Goal: Information Seeking & Learning: Learn about a topic

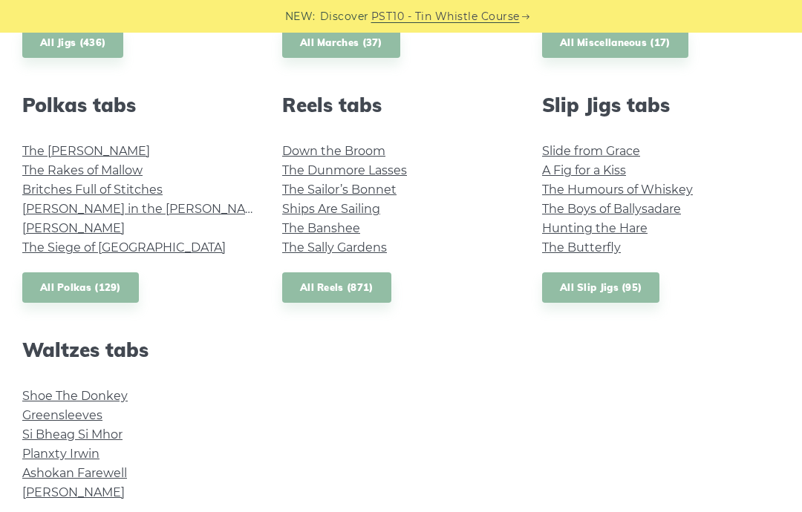
scroll to position [1042, 0]
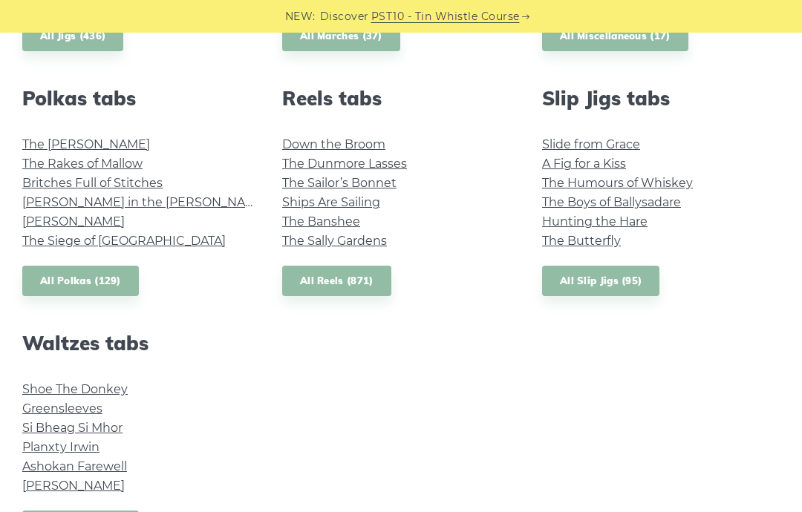
click at [122, 428] on link "Si­ Bheag Si­ Mhor" at bounding box center [72, 428] width 100 height 14
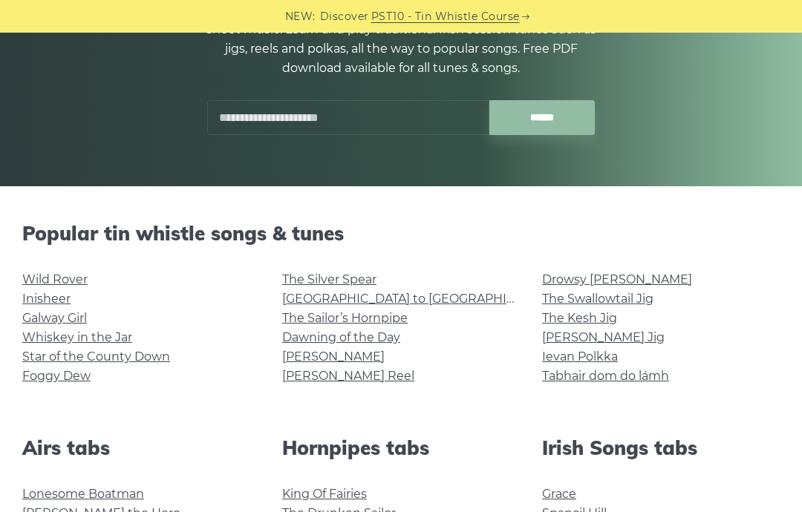
scroll to position [208, 0]
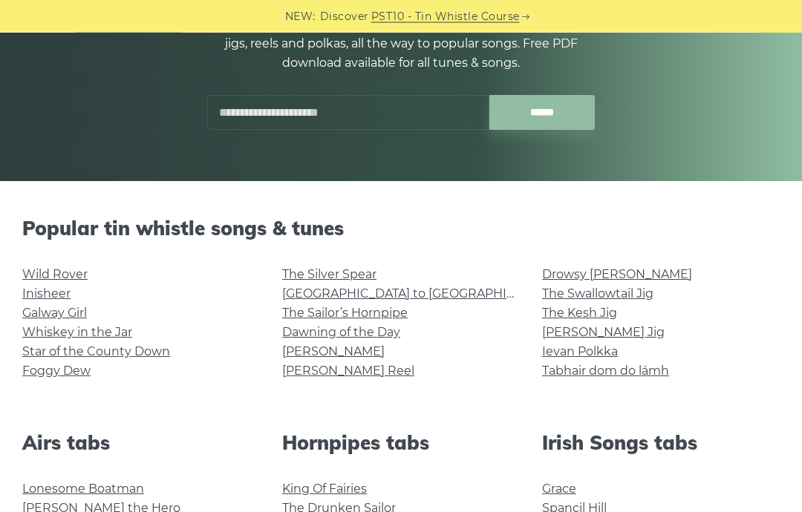
click at [71, 376] on link "Foggy Dew" at bounding box center [56, 371] width 68 height 14
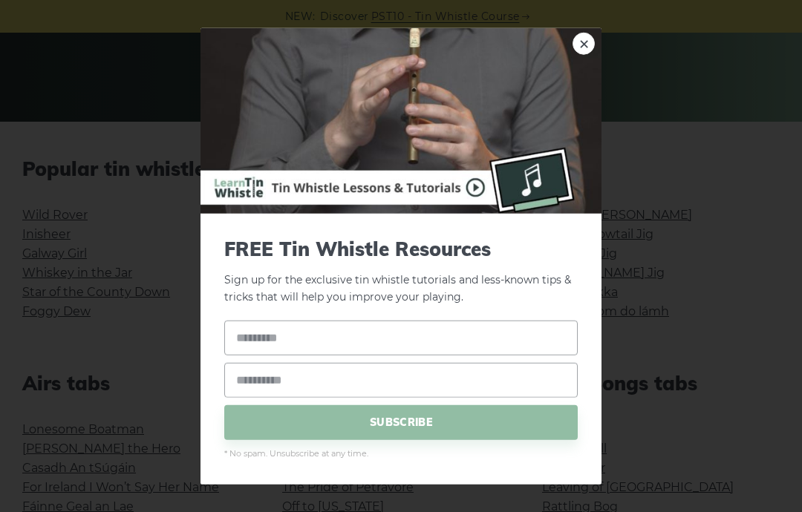
click at [663, 26] on div "× FREE Tin Whistle Resources Sign up for the exclusive tin whistle tutorials an…" at bounding box center [401, 256] width 802 height 512
click at [581, 43] on link "×" at bounding box center [583, 44] width 22 height 22
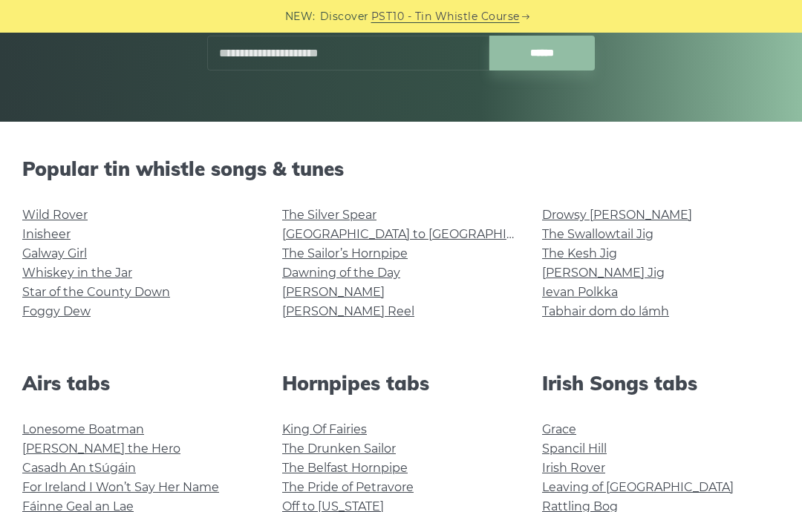
click at [126, 273] on link "Whiskey in the Jar" at bounding box center [77, 273] width 110 height 14
click at [148, 298] on link "Star of the County Down" at bounding box center [96, 292] width 148 height 14
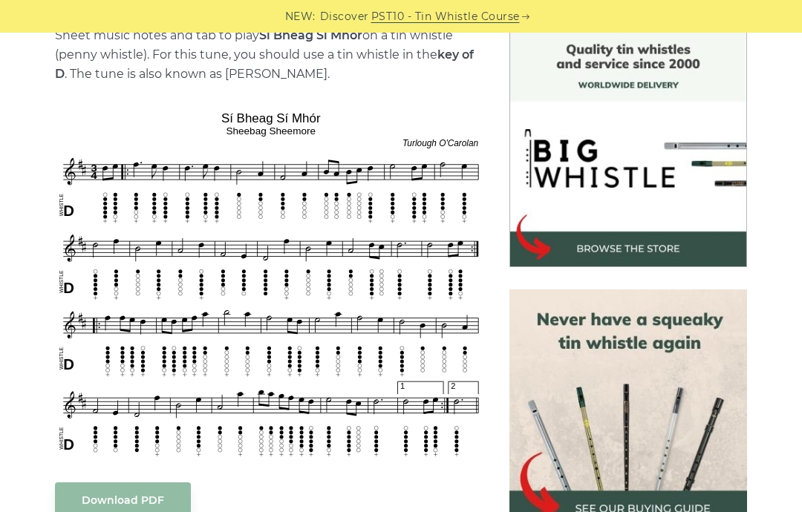
scroll to position [395, 0]
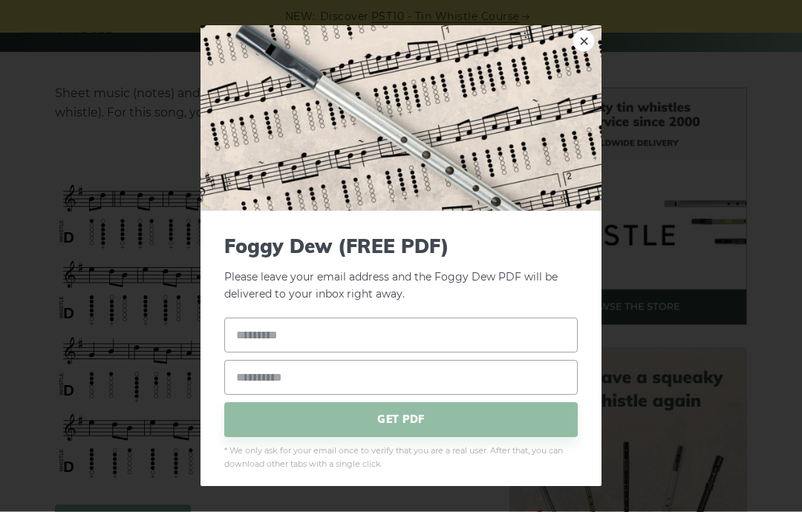
scroll to position [338, 0]
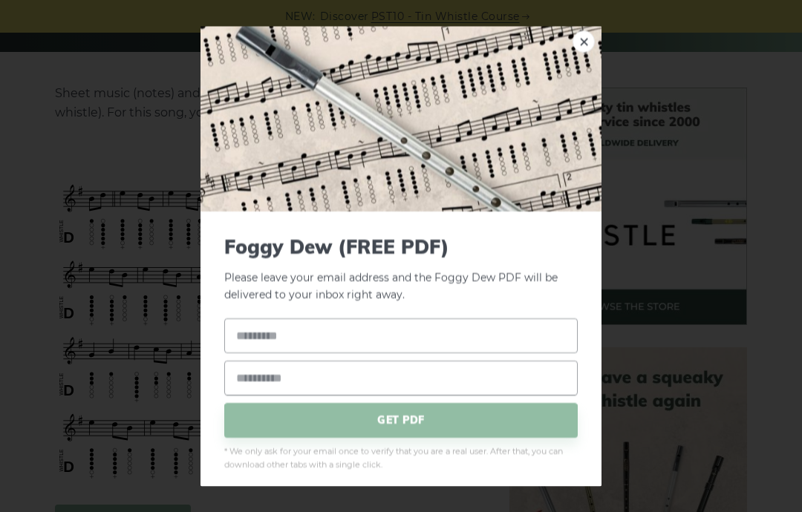
click at [586, 30] on link "×" at bounding box center [583, 41] width 22 height 22
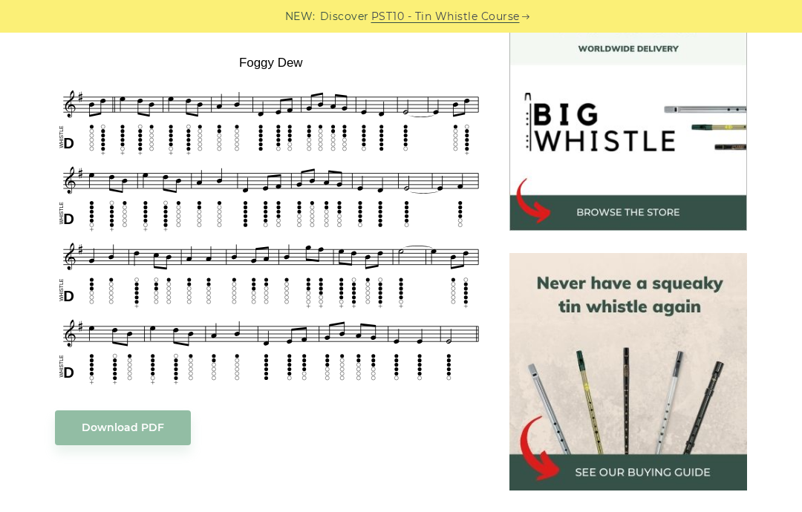
scroll to position [454, 0]
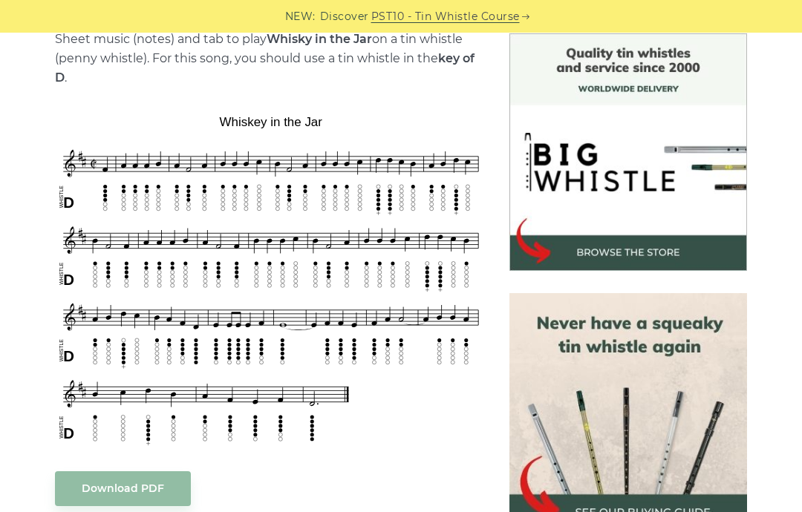
scroll to position [391, 0]
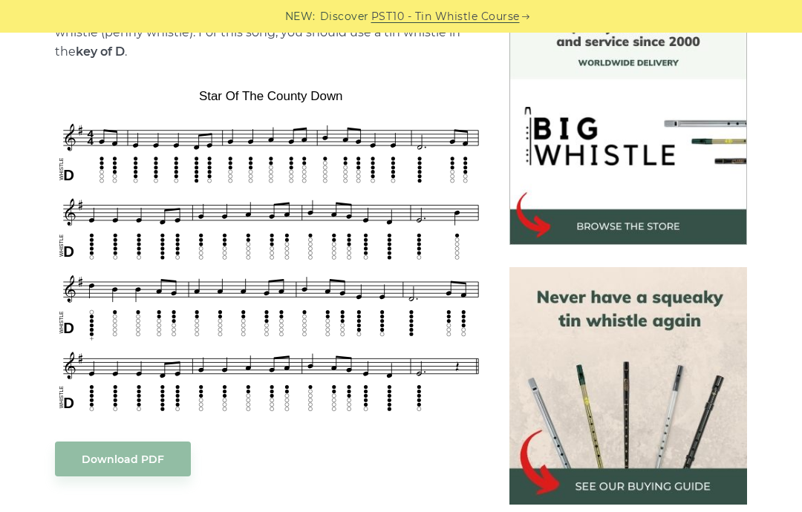
scroll to position [415, 0]
